Goal: Information Seeking & Learning: Learn about a topic

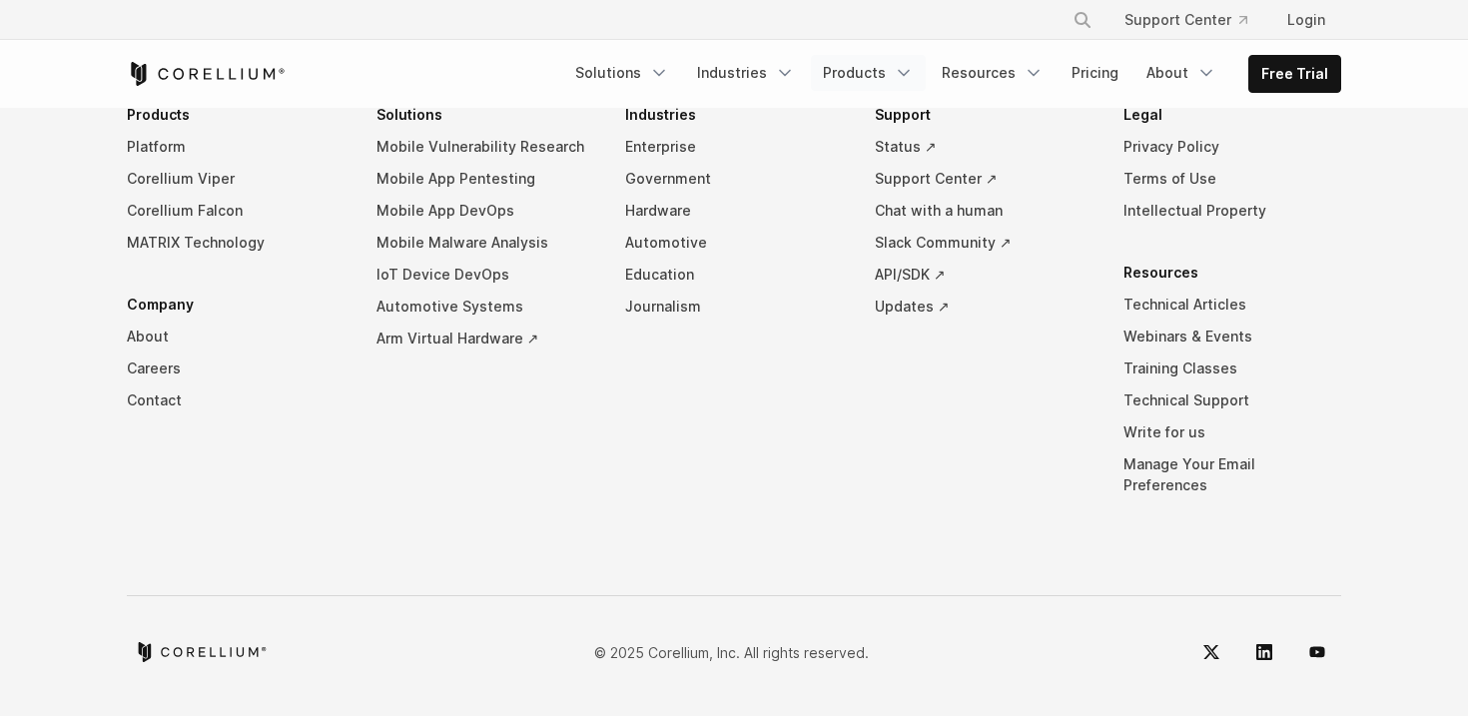
click at [894, 71] on link "Products" at bounding box center [868, 73] width 115 height 36
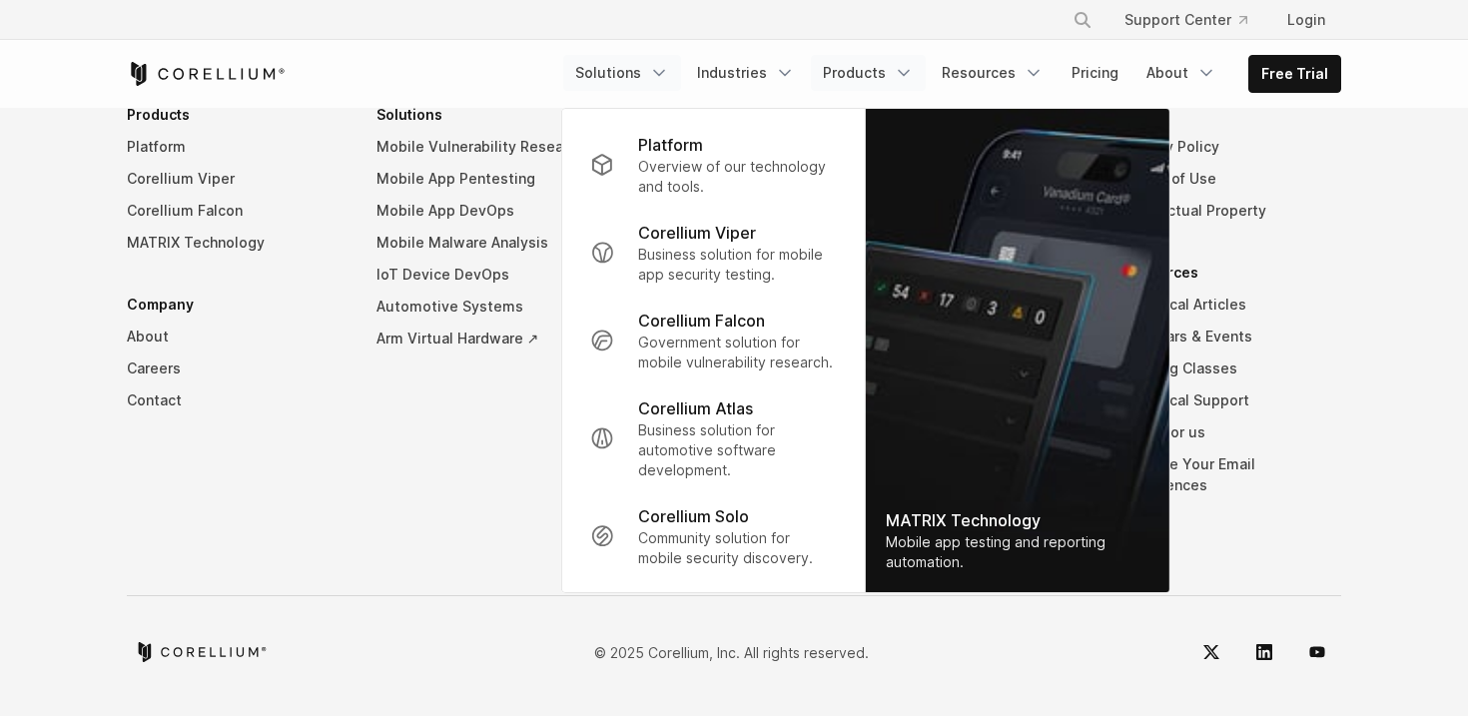
click at [643, 87] on link "Solutions" at bounding box center [622, 73] width 118 height 36
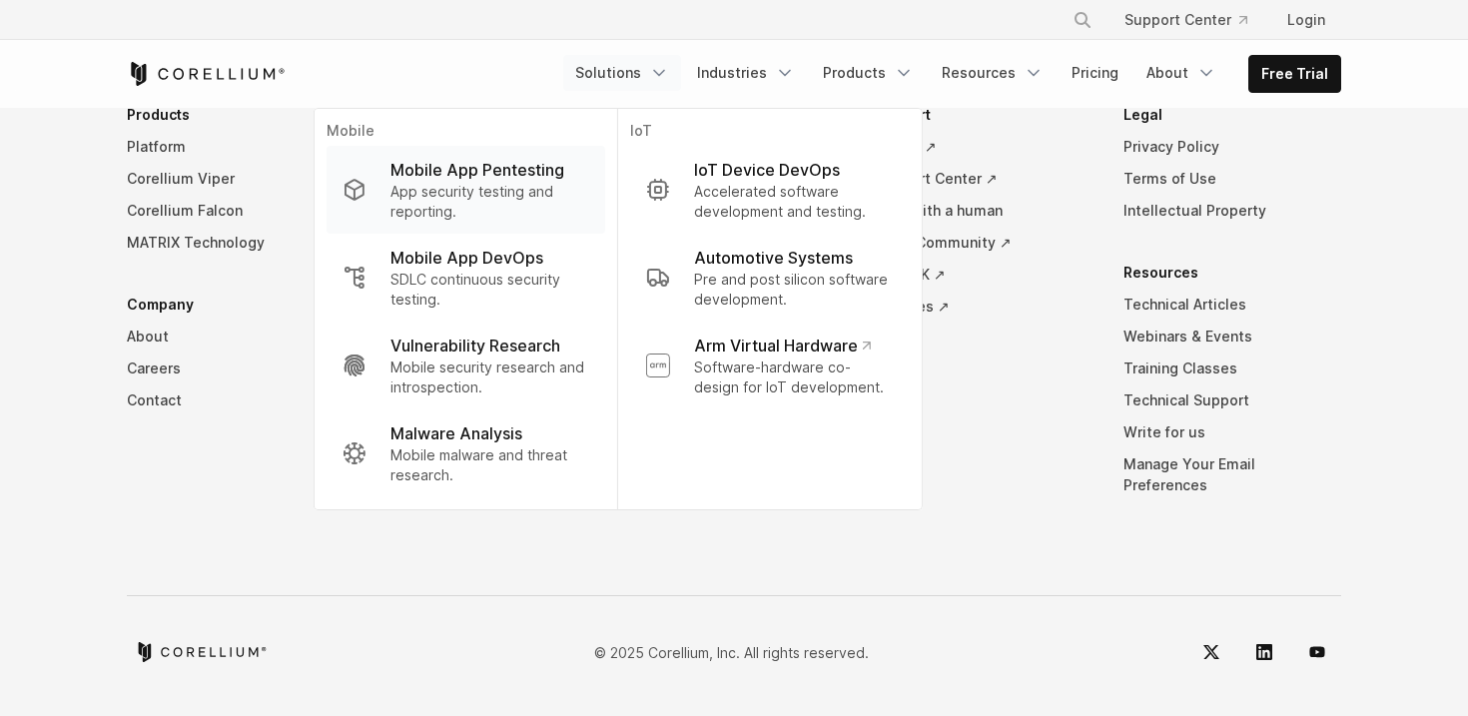
click at [493, 191] on p "App security testing and reporting." at bounding box center [490, 202] width 199 height 40
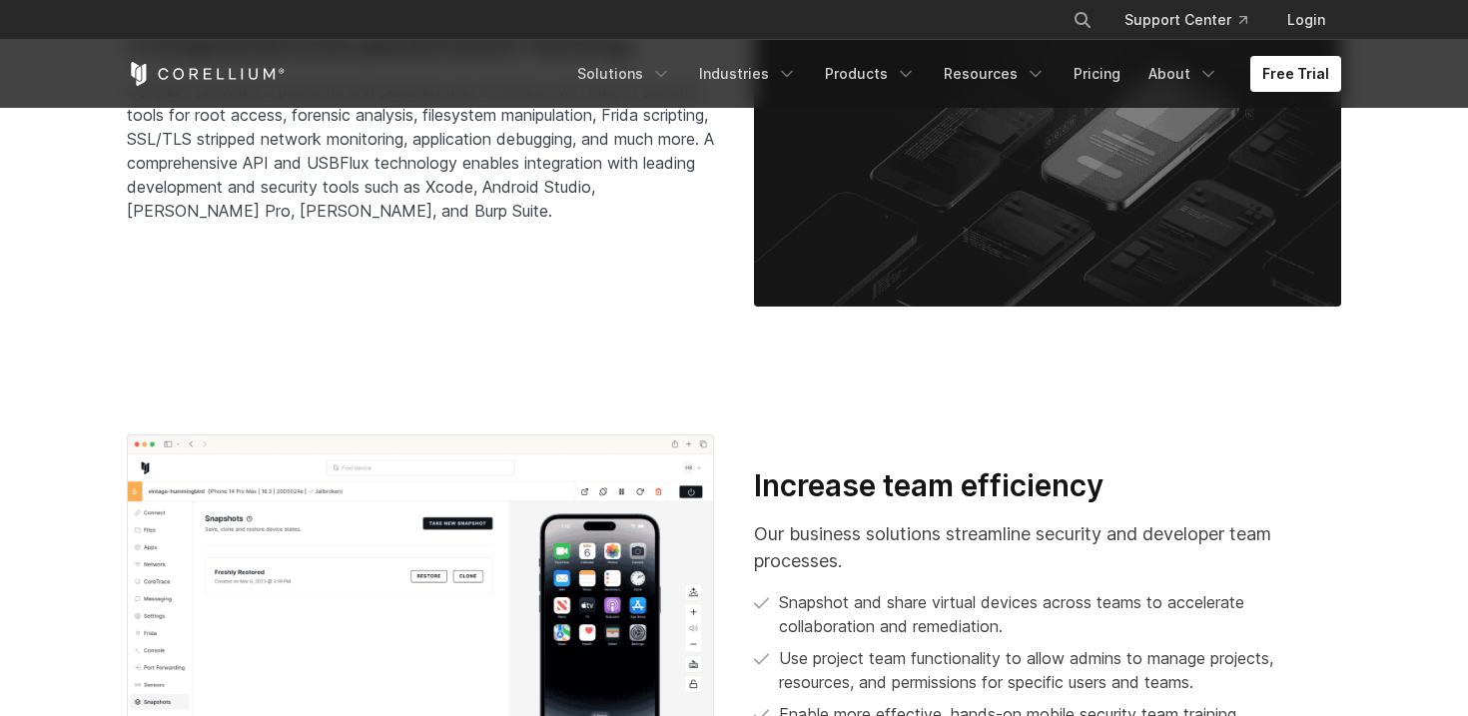
scroll to position [3419, 0]
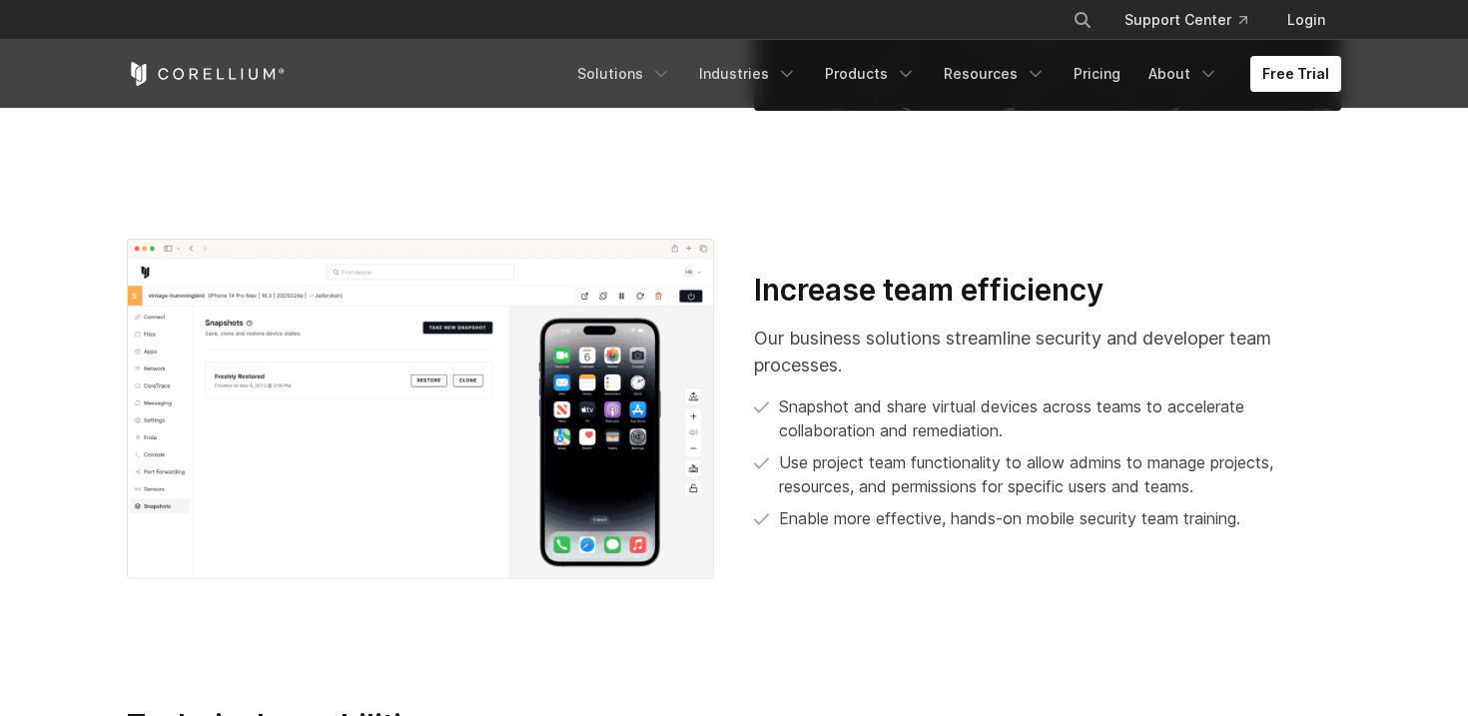
click at [256, 68] on icon "Corellium Home" at bounding box center [206, 74] width 159 height 24
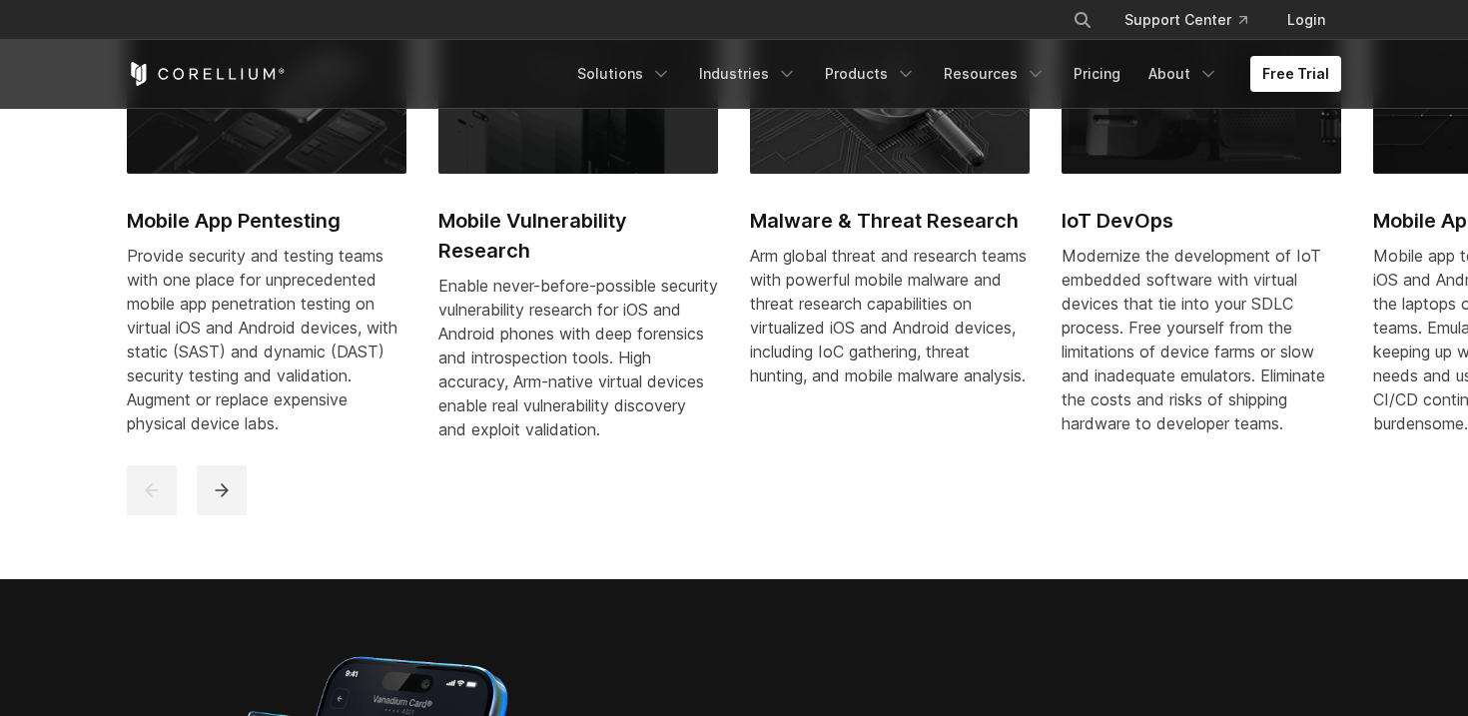
scroll to position [551, 0]
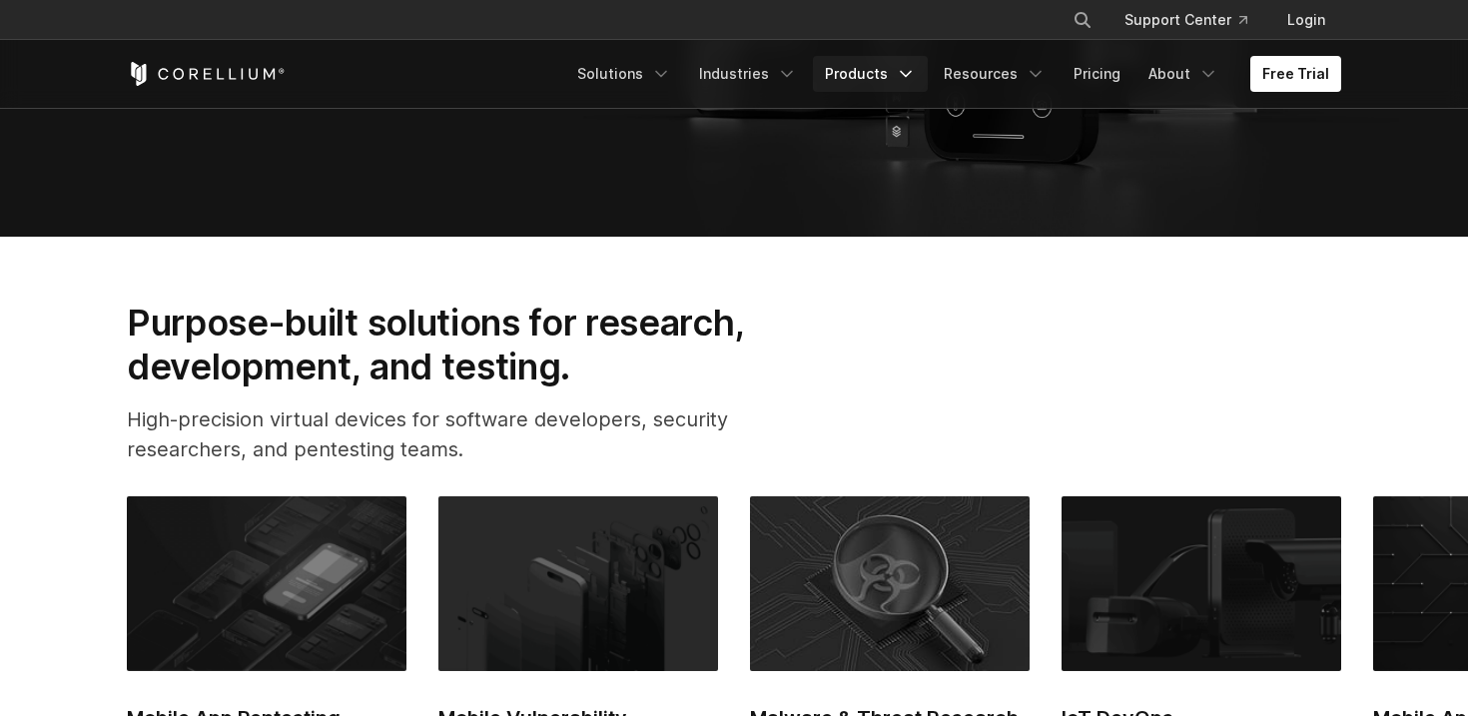
click at [888, 74] on link "Products" at bounding box center [870, 74] width 115 height 36
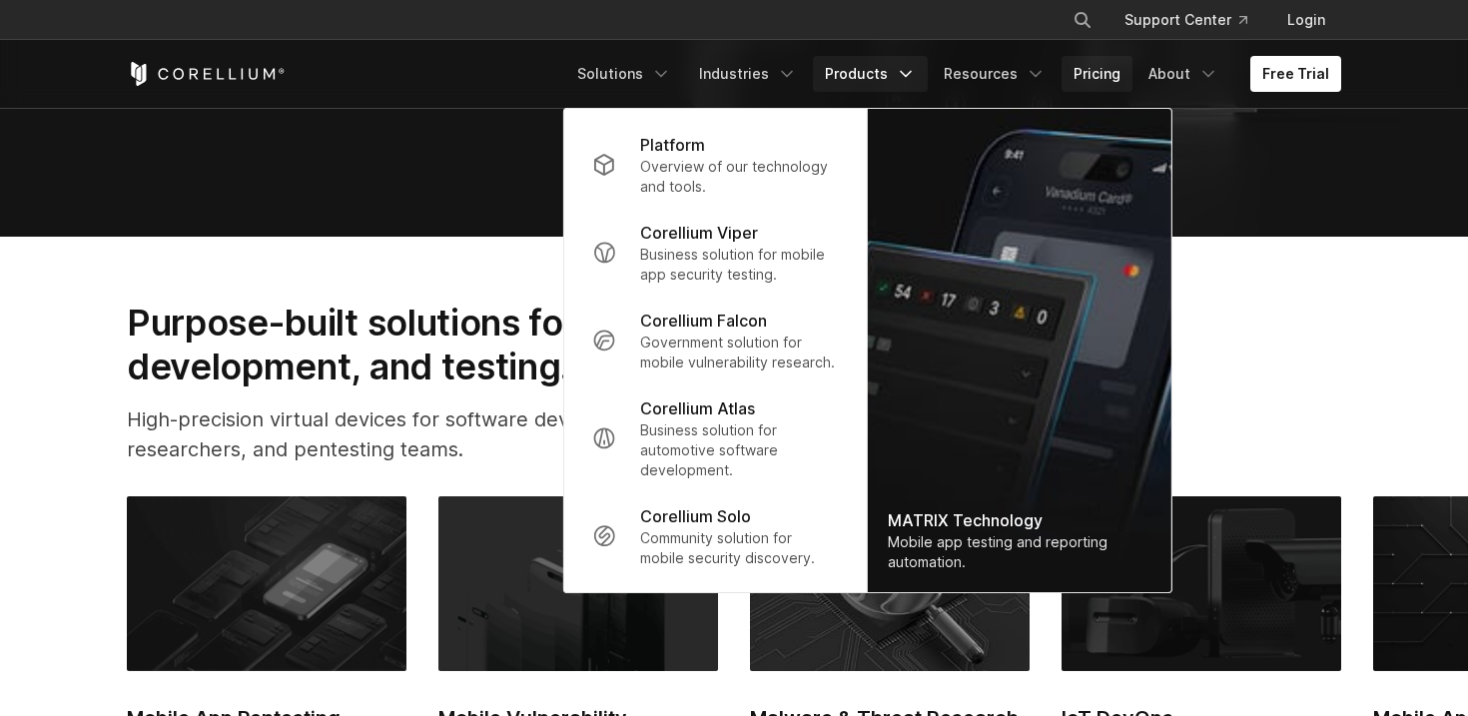
click at [1102, 69] on link "Pricing" at bounding box center [1097, 74] width 71 height 36
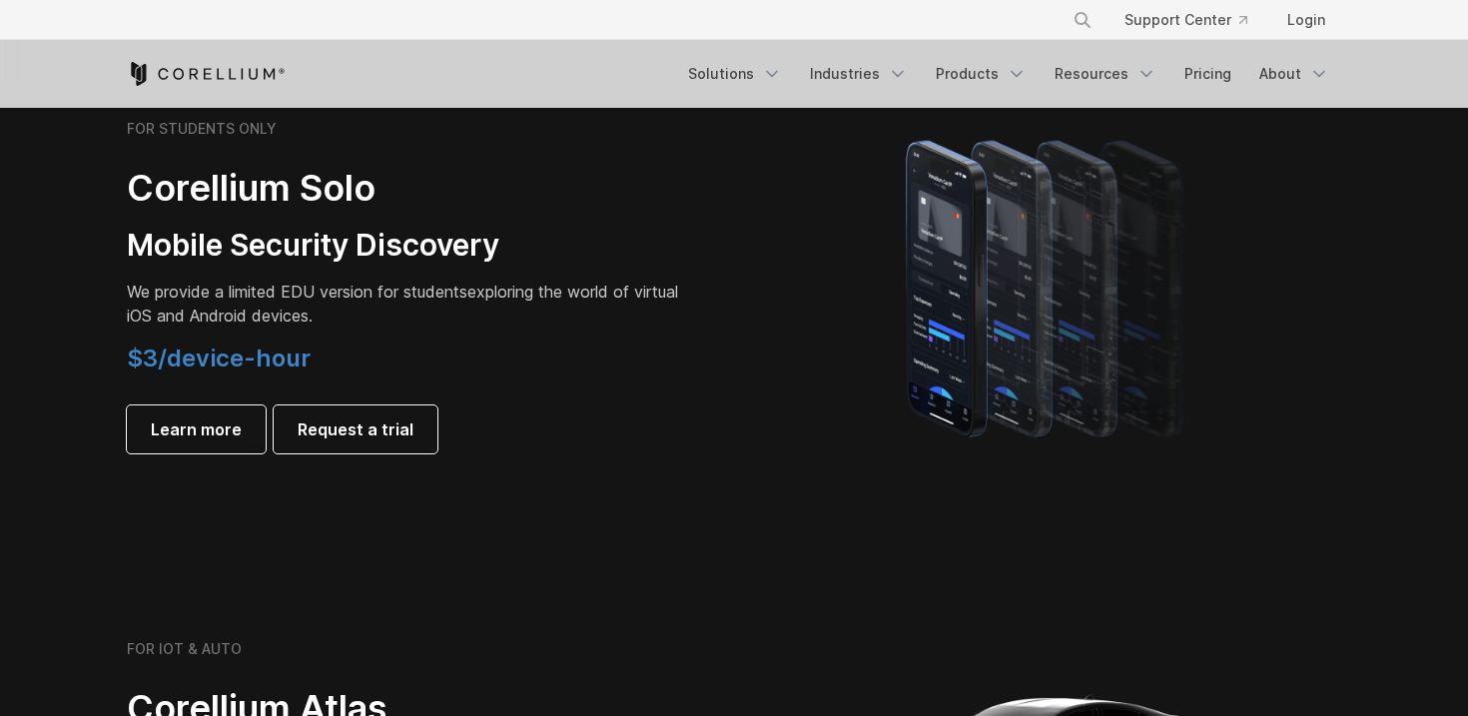
scroll to position [1421, 0]
click at [202, 429] on span "Learn more" at bounding box center [196, 429] width 91 height 24
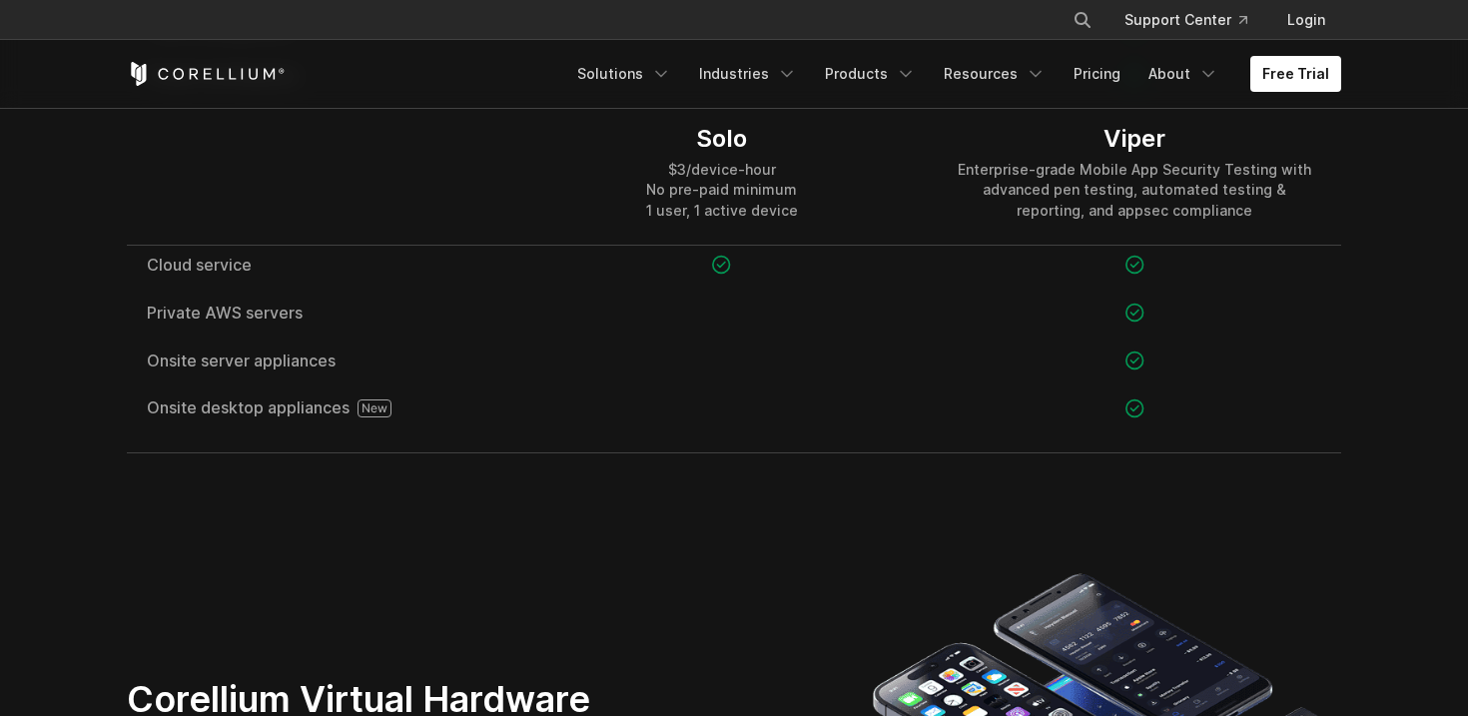
scroll to position [3014, 0]
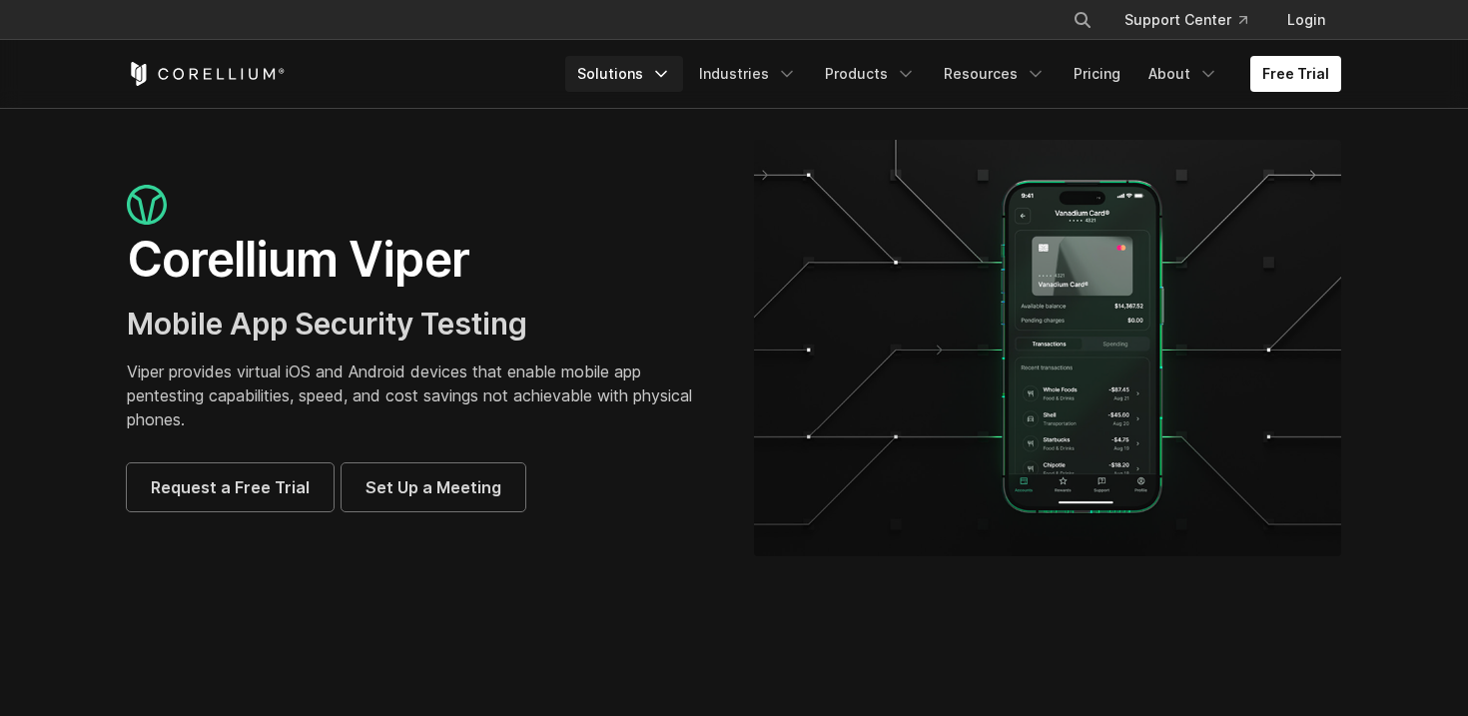
click at [637, 81] on link "Solutions" at bounding box center [624, 74] width 118 height 36
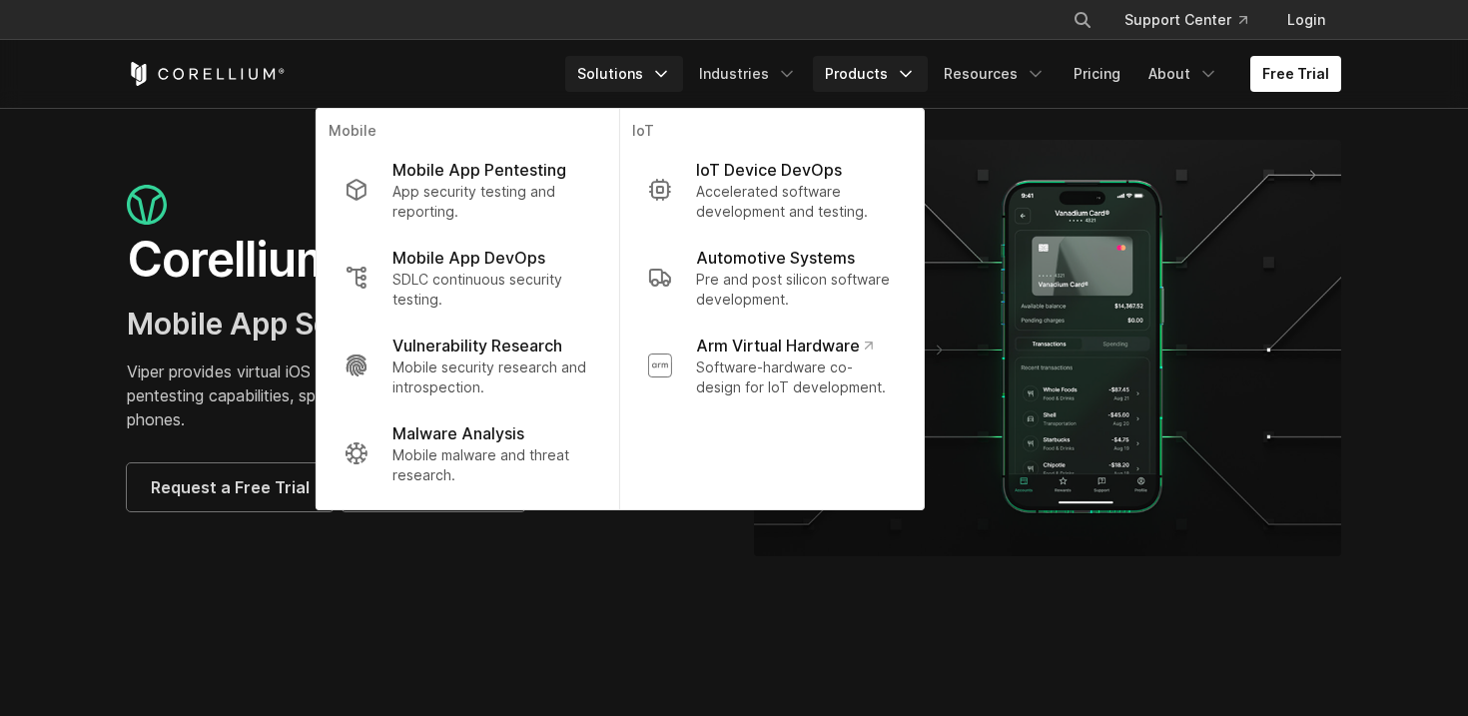
click at [844, 82] on link "Products" at bounding box center [870, 74] width 115 height 36
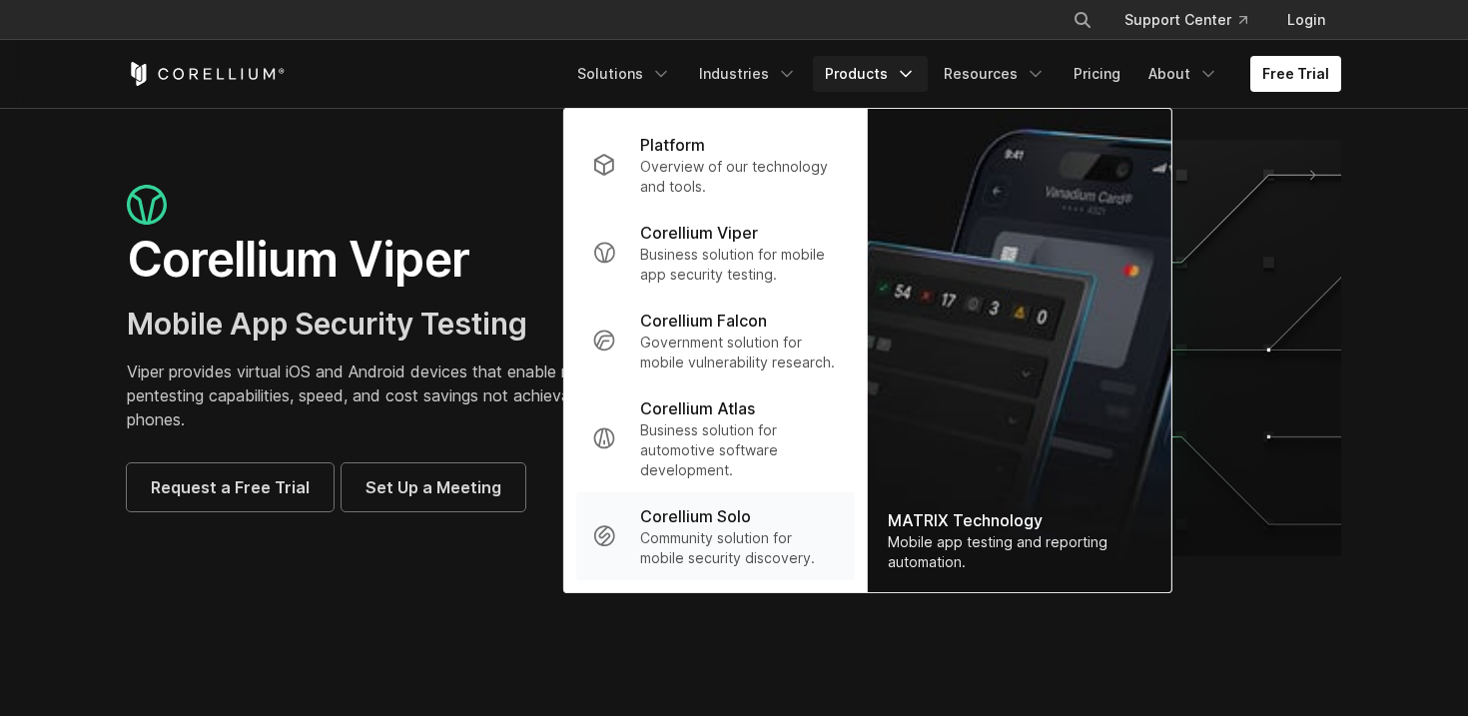
click at [729, 519] on p "Corellium Solo" at bounding box center [695, 516] width 111 height 24
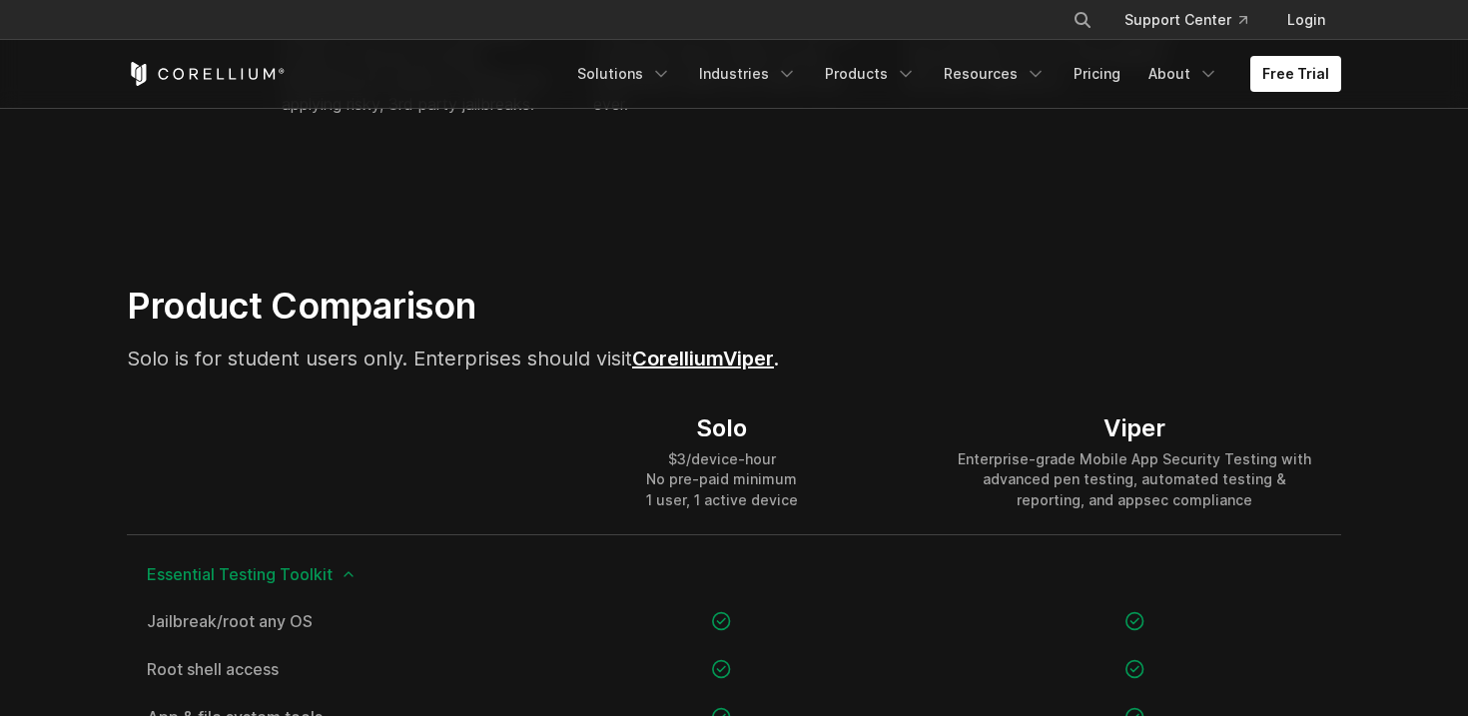
scroll to position [1189, 0]
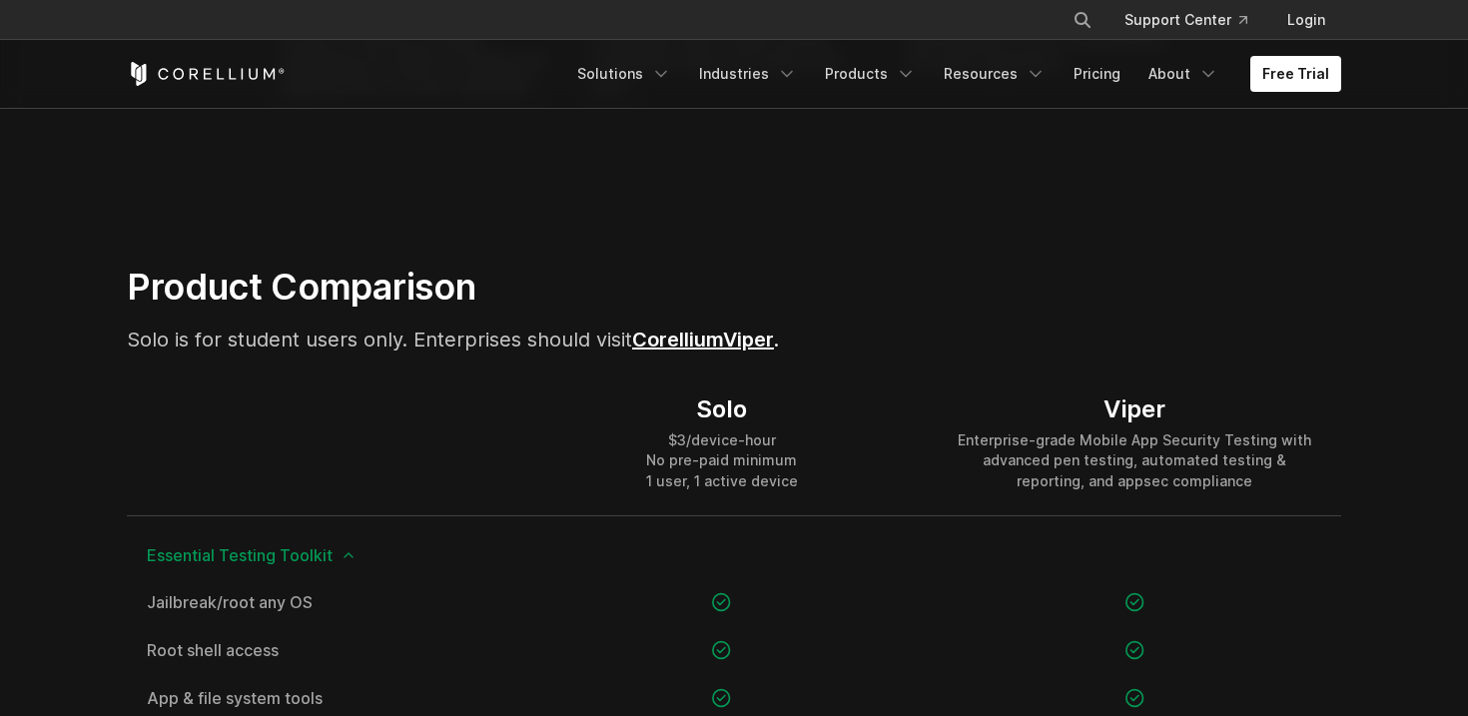
click at [719, 342] on link "Corellium" at bounding box center [677, 340] width 91 height 24
